Goal: Download file/media

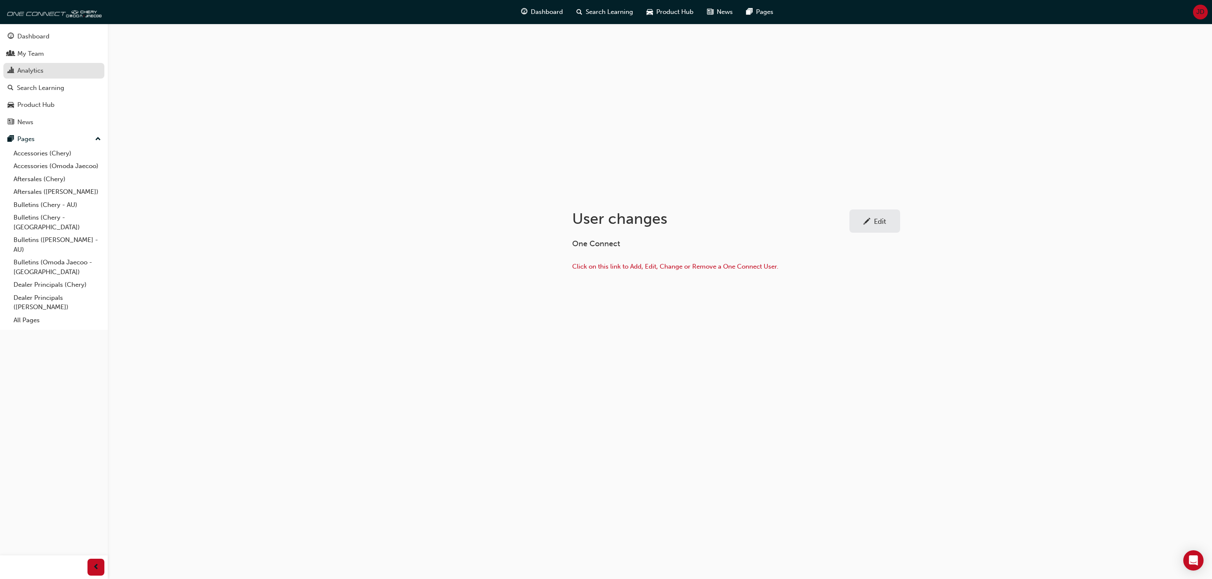
click at [35, 72] on div "Analytics" at bounding box center [30, 71] width 26 height 10
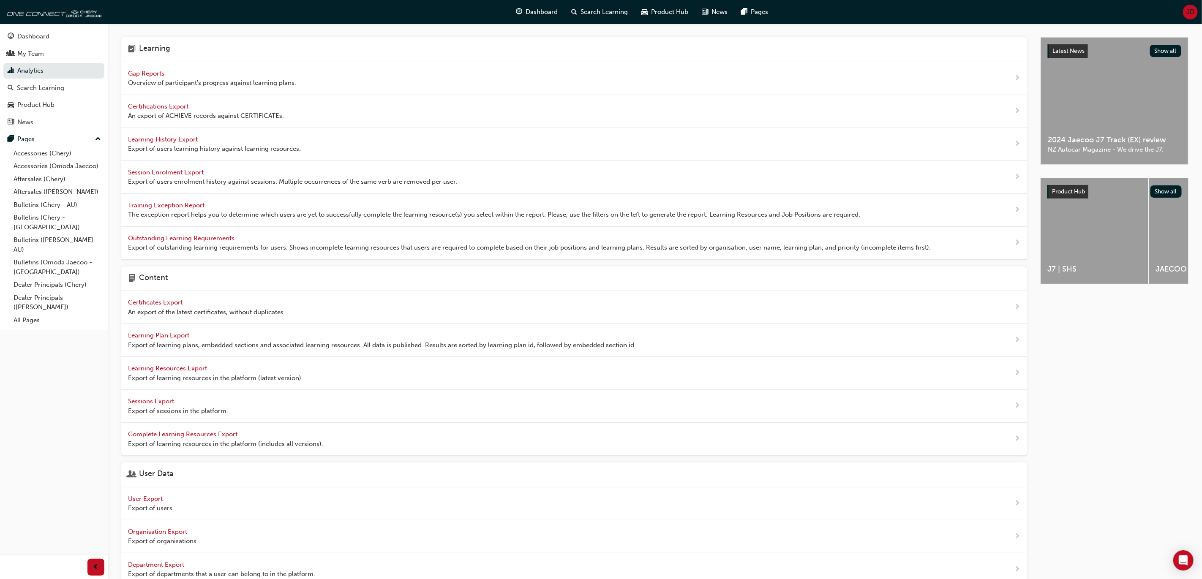
click at [161, 136] on span "Learning History Export" at bounding box center [163, 140] width 71 height 8
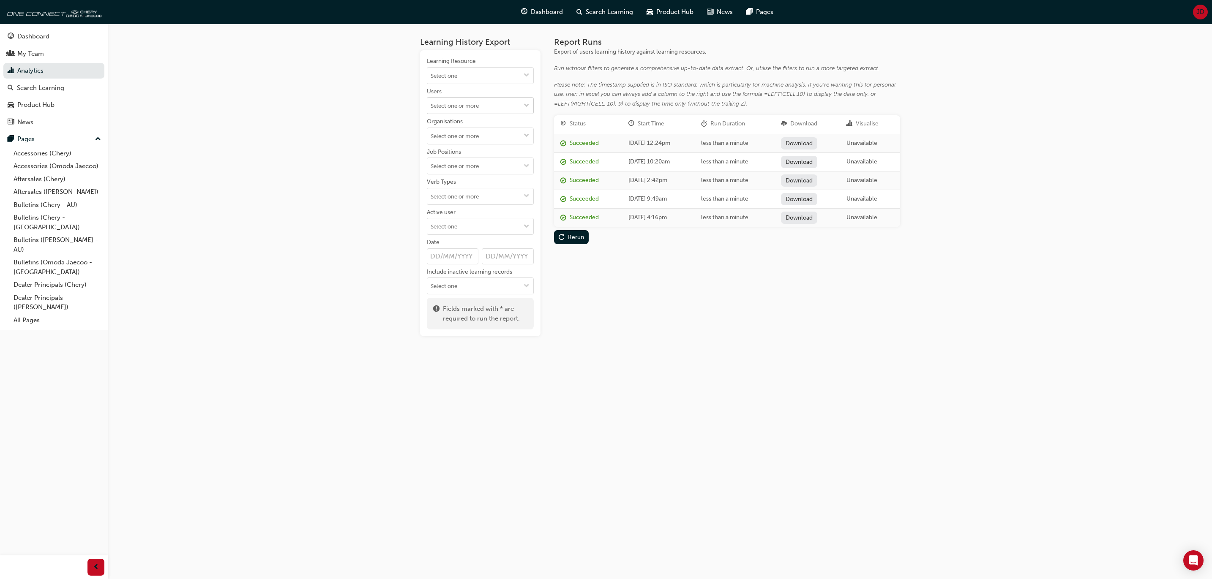
click at [520, 101] on button "Users" at bounding box center [527, 106] width 14 height 16
type input "[PERSON_NAME]"
click at [466, 125] on li "[PERSON_NAME]" at bounding box center [480, 122] width 107 height 16
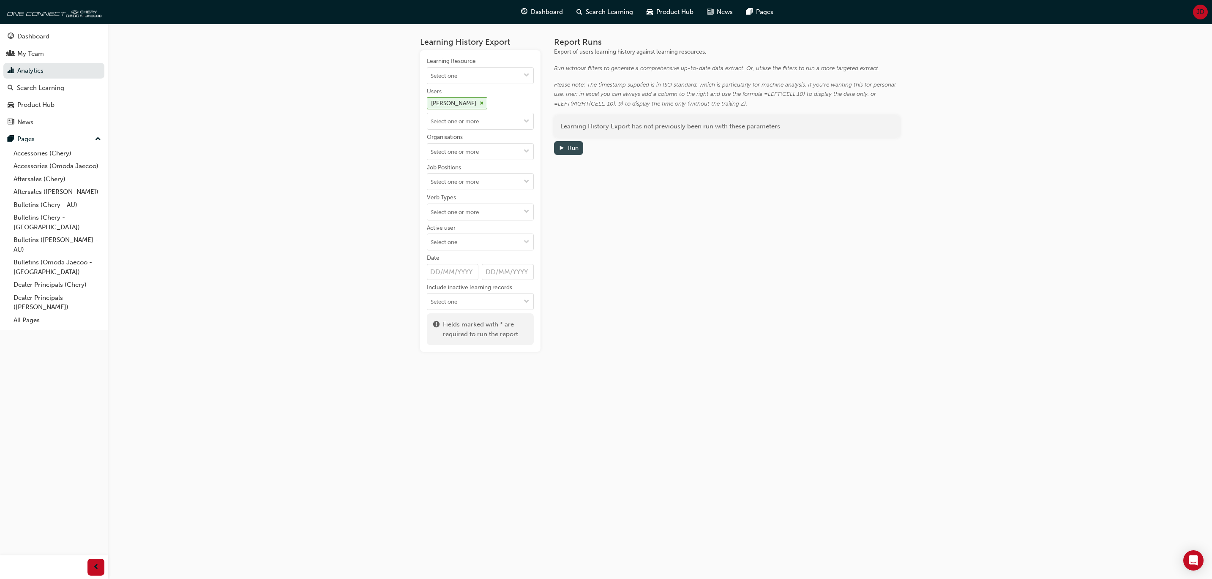
click at [566, 147] on div "Run" at bounding box center [569, 148] width 20 height 9
click at [816, 141] on link "Download" at bounding box center [797, 143] width 37 height 12
